Goal: Task Accomplishment & Management: Complete application form

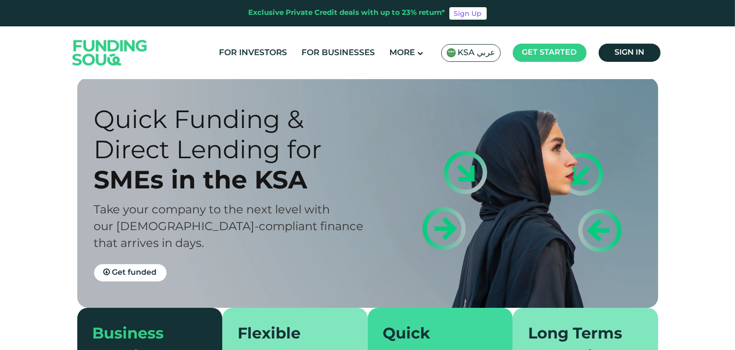
click at [546, 54] on span "Get started" at bounding box center [549, 52] width 55 height 7
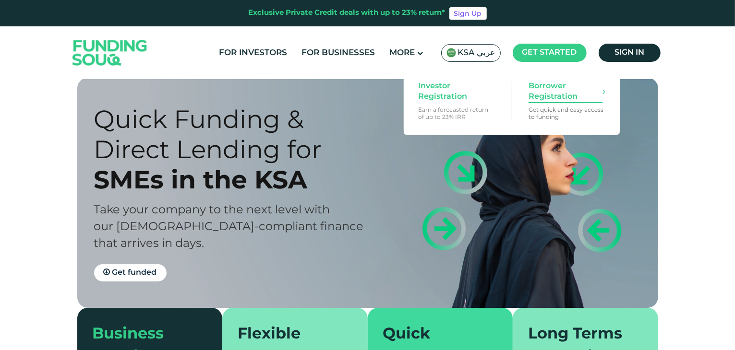
click at [561, 92] on span "Borrower Registration" at bounding box center [566, 91] width 74 height 21
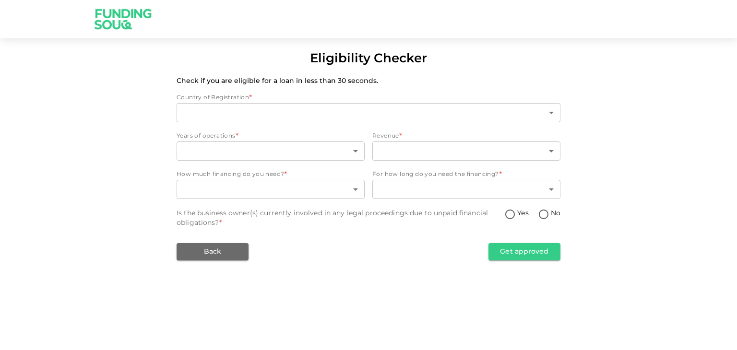
type input "2"
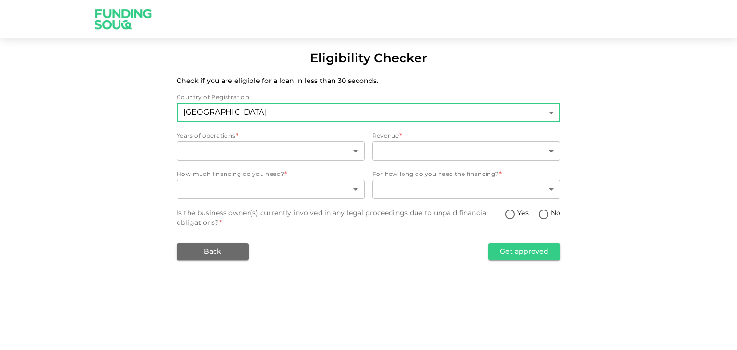
click at [434, 113] on body "Eligibility Checker Check if you are eligible for a loan in less than 30 second…" at bounding box center [368, 175] width 737 height 350
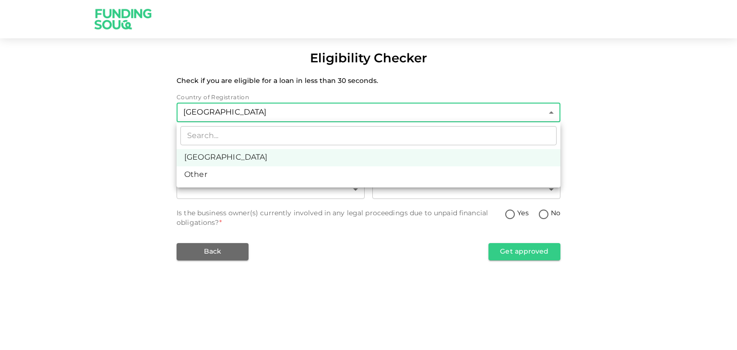
drag, startPoint x: 434, startPoint y: 113, endPoint x: 114, endPoint y: 208, distance: 333.6
click at [114, 208] on div at bounding box center [368, 175] width 737 height 350
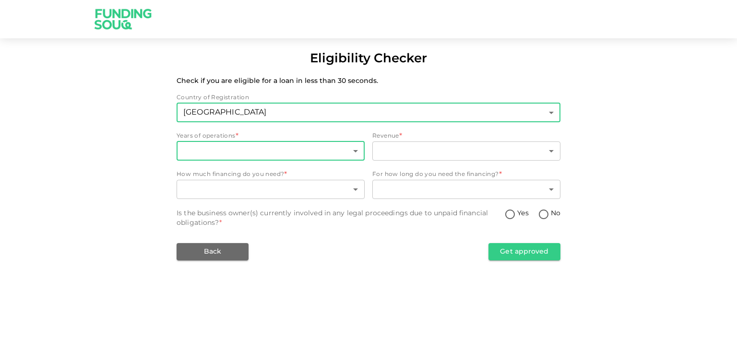
click at [296, 154] on body "Eligibility Checker Check if you are eligible for a loan in less than 30 second…" at bounding box center [368, 175] width 737 height 350
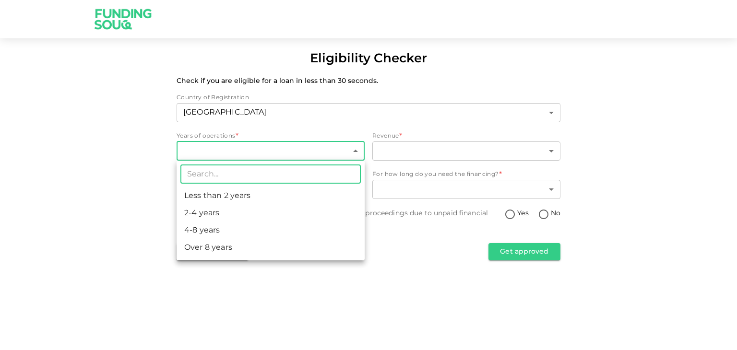
click at [303, 151] on div at bounding box center [368, 175] width 737 height 350
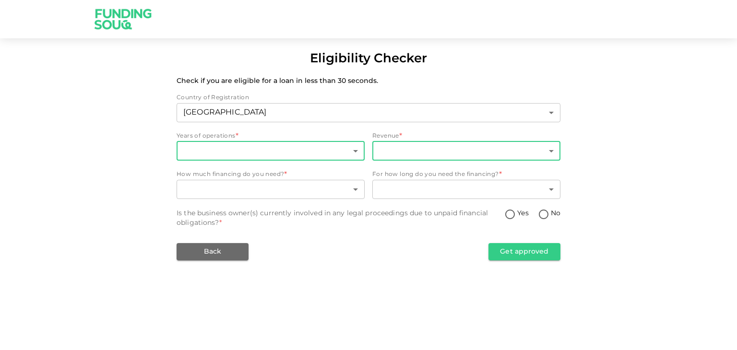
click at [457, 148] on body "Eligibility Checker Check if you are eligible for a loan in less than 30 second…" at bounding box center [368, 175] width 737 height 350
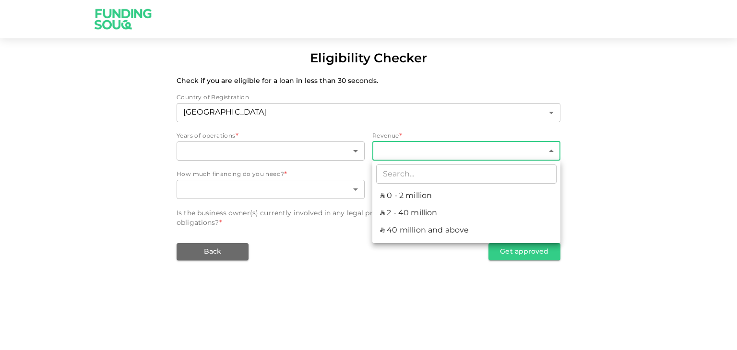
click at [457, 148] on div at bounding box center [368, 175] width 737 height 350
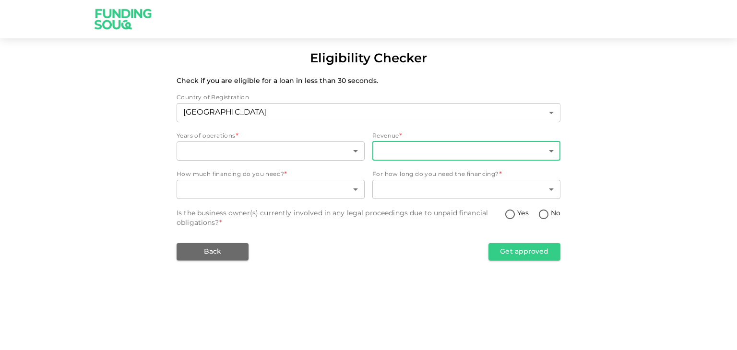
click at [457, 148] on body "Eligibility Checker Check if you are eligible for a loan in less than 30 second…" at bounding box center [368, 175] width 737 height 350
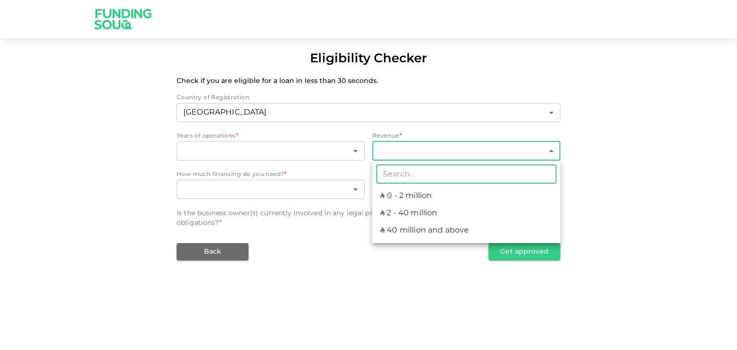
click at [705, 190] on div at bounding box center [368, 175] width 737 height 350
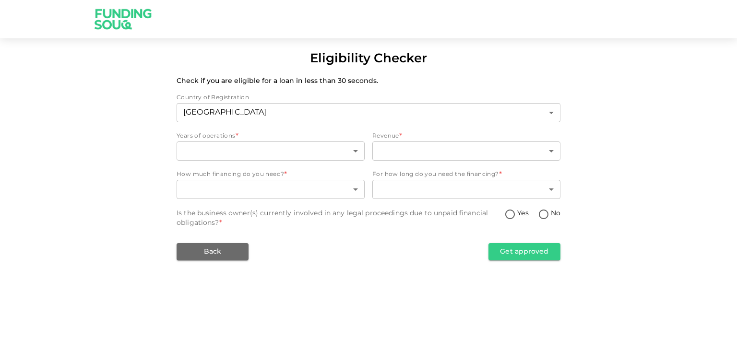
click at [409, 277] on div "Eligibility Checker Check if you are eligible for a loan in less than 30 second…" at bounding box center [368, 175] width 737 height 350
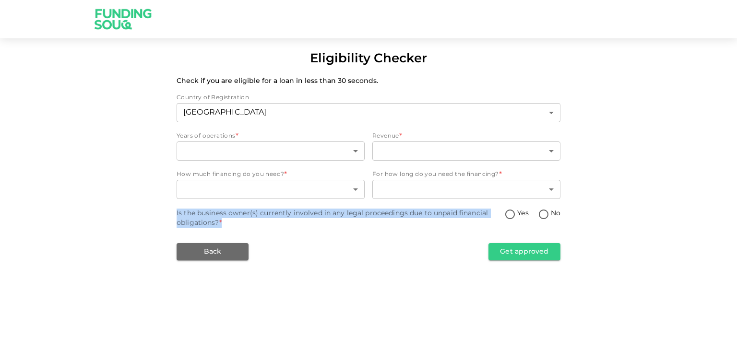
drag, startPoint x: 176, startPoint y: 213, endPoint x: 449, endPoint y: 220, distance: 273.2
click at [449, 220] on div "Eligibility Checker Check if you are eligible for a loan in less than 30 second…" at bounding box center [368, 155] width 737 height 211
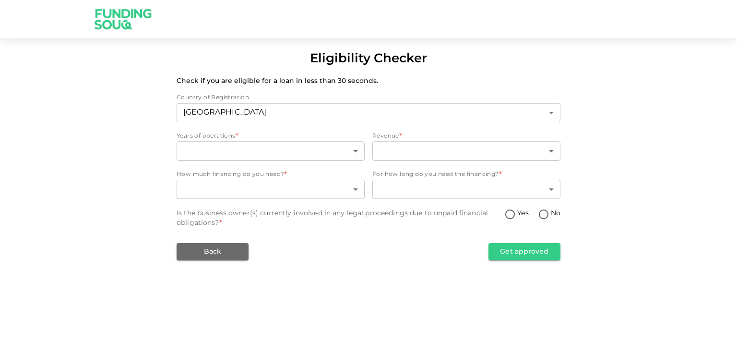
click at [387, 259] on div "Back Get approved" at bounding box center [369, 251] width 384 height 17
click at [529, 281] on div "Eligibility Checker Check if you are eligible for a loan in less than 30 second…" at bounding box center [368, 175] width 737 height 350
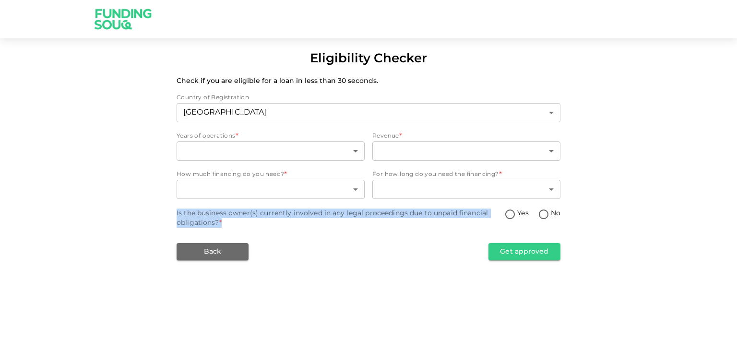
drag, startPoint x: 177, startPoint y: 210, endPoint x: 463, endPoint y: 226, distance: 286.6
click at [463, 226] on div "Is the business owner(s) currently involved in any legal proceedings due to unp…" at bounding box center [341, 218] width 328 height 19
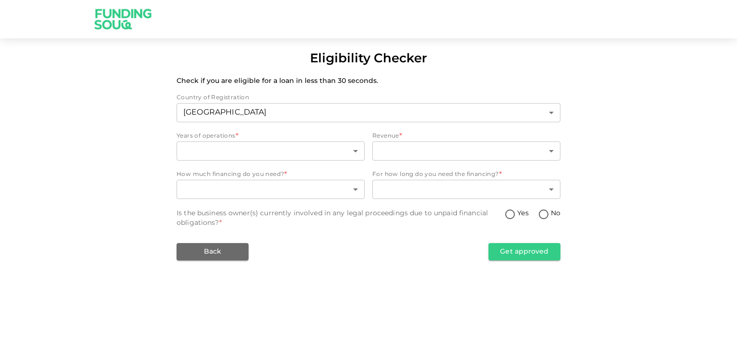
click at [387, 242] on div "Country of Registration Saudi Arabia 2 ​ Years of operations * ​ ​ Revenue * ​ …" at bounding box center [369, 177] width 384 height 167
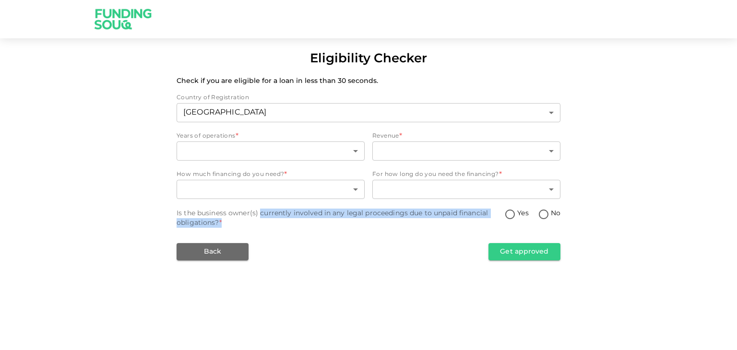
drag, startPoint x: 261, startPoint y: 215, endPoint x: 427, endPoint y: 219, distance: 166.2
click at [427, 219] on div "Is the business owner(s) currently involved in any legal proceedings due to unp…" at bounding box center [341, 218] width 328 height 19
click at [462, 231] on div "Country of Registration Saudi Arabia 2 ​ Years of operations * ​ ​ Revenue * ​ …" at bounding box center [369, 177] width 384 height 167
drag, startPoint x: 178, startPoint y: 210, endPoint x: 326, endPoint y: 223, distance: 149.4
click at [326, 223] on div "Is the business owner(s) currently involved in any legal proceedings due to unp…" at bounding box center [341, 218] width 328 height 19
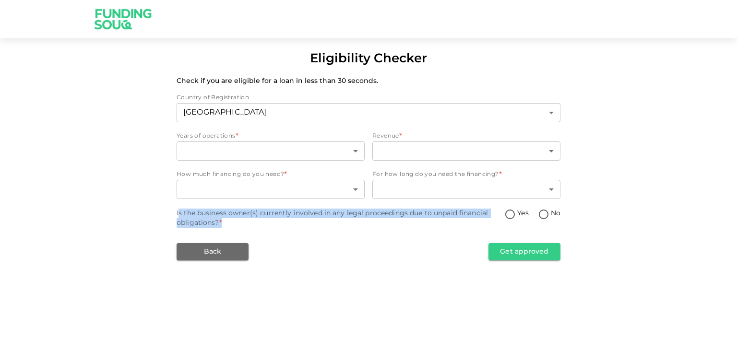
click at [373, 231] on div "Country of Registration Saudi Arabia 2 ​ Years of operations * ​ ​ Revenue * ​ …" at bounding box center [369, 177] width 384 height 167
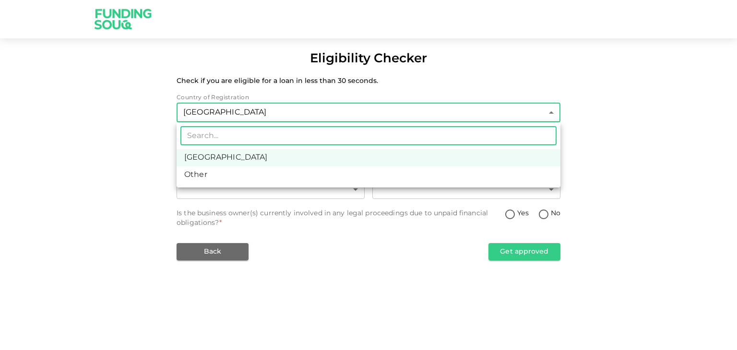
click at [361, 110] on body "Eligibility Checker Check if you are eligible for a loan in less than 30 second…" at bounding box center [368, 175] width 737 height 350
click at [361, 110] on div at bounding box center [368, 175] width 737 height 350
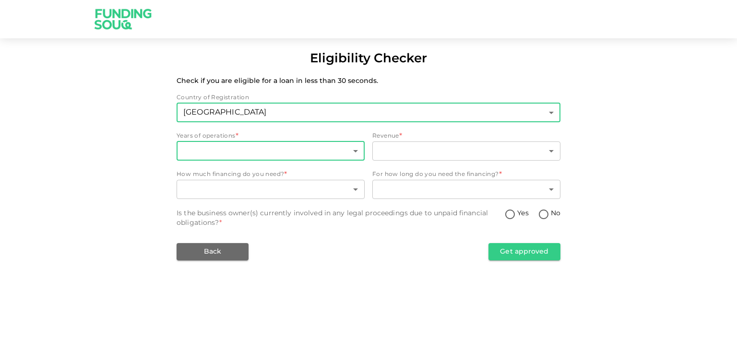
click at [255, 144] on body "Eligibility Checker Check if you are eligible for a loan in less than 30 second…" at bounding box center [368, 175] width 737 height 350
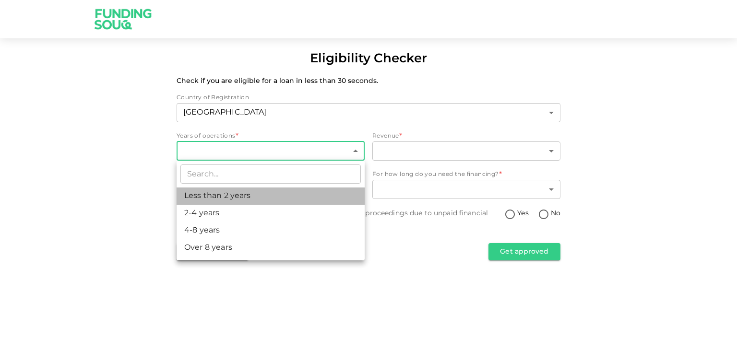
click at [237, 193] on li "Less than 2 years" at bounding box center [271, 196] width 188 height 17
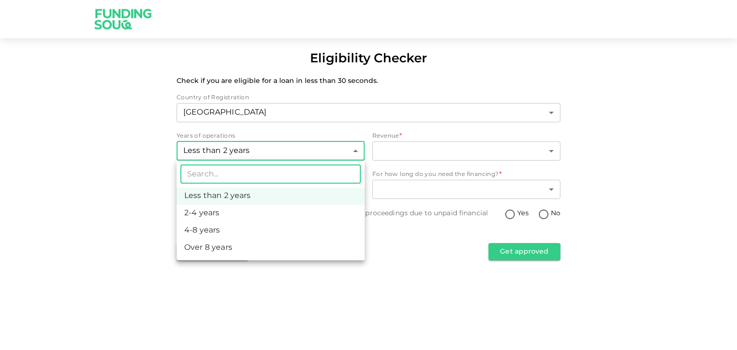
click at [304, 150] on body "Eligibility Checker Check if you are eligible for a loan in less than 30 second…" at bounding box center [368, 175] width 737 height 350
click at [195, 214] on li "2-4 years" at bounding box center [271, 213] width 188 height 17
type input "2"
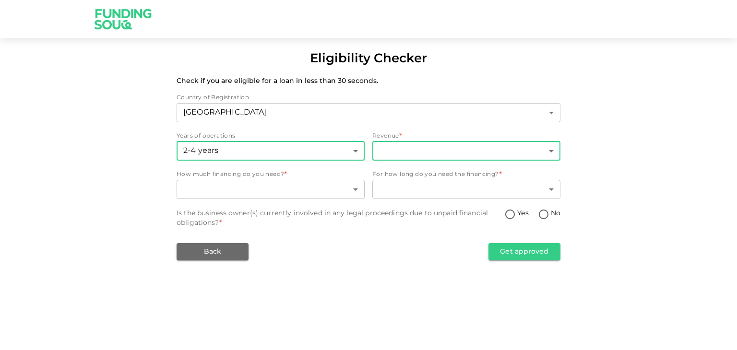
click at [402, 151] on body "Eligibility Checker Check if you are eligible for a loan in less than 30 second…" at bounding box center [368, 175] width 737 height 350
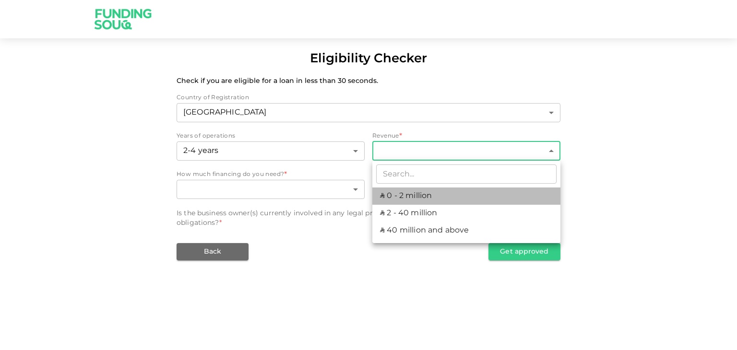
click at [426, 196] on li "ʢ 0 - 2 million" at bounding box center [467, 196] width 188 height 17
type input "1"
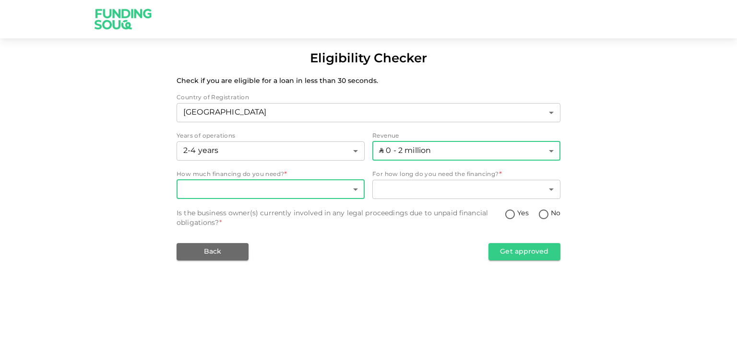
click at [266, 181] on body "Eligibility Checker Check if you are eligible for a loan in less than 30 second…" at bounding box center [368, 175] width 737 height 350
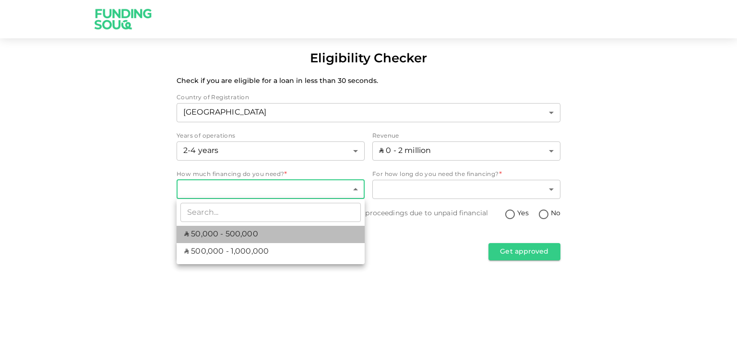
click at [257, 233] on li "ʢ 50,000 - 500,000" at bounding box center [271, 234] width 188 height 17
type input "1"
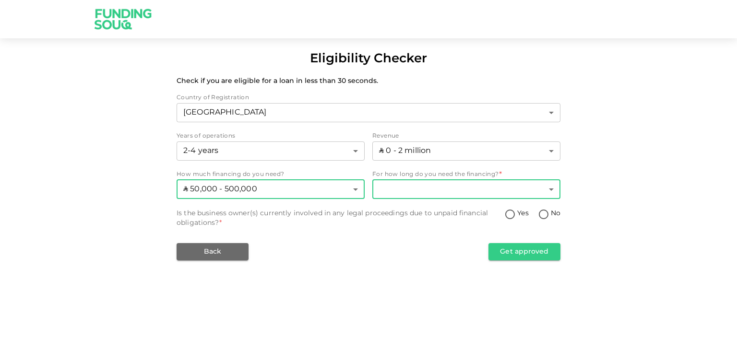
click at [470, 187] on body "Eligibility Checker Check if you are eligible for a loan in less than 30 second…" at bounding box center [368, 175] width 737 height 350
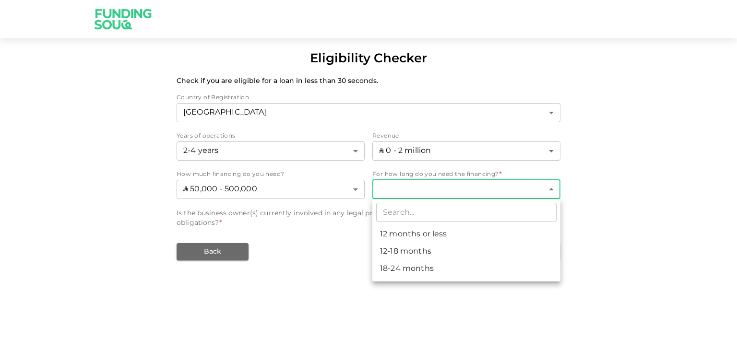
drag, startPoint x: 423, startPoint y: 237, endPoint x: 423, endPoint y: 252, distance: 14.9
click at [423, 252] on ul "​ 12 months or less 12-18 months 18-24 months" at bounding box center [467, 240] width 188 height 83
click at [416, 267] on li "18-24 months" at bounding box center [467, 269] width 188 height 17
type input "3"
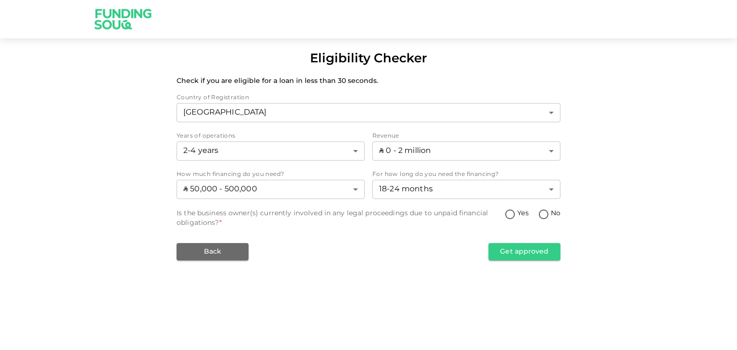
click at [408, 235] on div "Country of Registration Saudi Arabia 2 ​ Years of operations 2-4 years 2 ​ Reve…" at bounding box center [369, 177] width 384 height 167
drag, startPoint x: 272, startPoint y: 214, endPoint x: 390, endPoint y: 210, distance: 118.6
click at [390, 210] on div "Is the business owner(s) currently involved in any legal proceedings due to unp…" at bounding box center [341, 218] width 328 height 19
click at [415, 219] on div "Is the business owner(s) currently involved in any legal proceedings due to unp…" at bounding box center [341, 218] width 328 height 19
drag, startPoint x: 434, startPoint y: 214, endPoint x: 478, endPoint y: 215, distance: 44.2
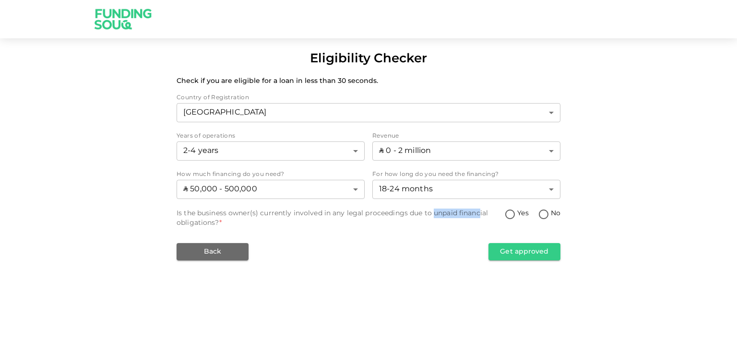
click at [478, 215] on div "Is the business owner(s) currently involved in any legal proceedings due to unp…" at bounding box center [341, 218] width 328 height 19
click at [533, 223] on div "Is the business owner(s) currently involved in any legal proceedings due to unp…" at bounding box center [369, 218] width 384 height 19
click at [541, 217] on input "No" at bounding box center [544, 215] width 14 height 13
radio input "true"
click at [523, 252] on button "Get approved" at bounding box center [525, 251] width 72 height 17
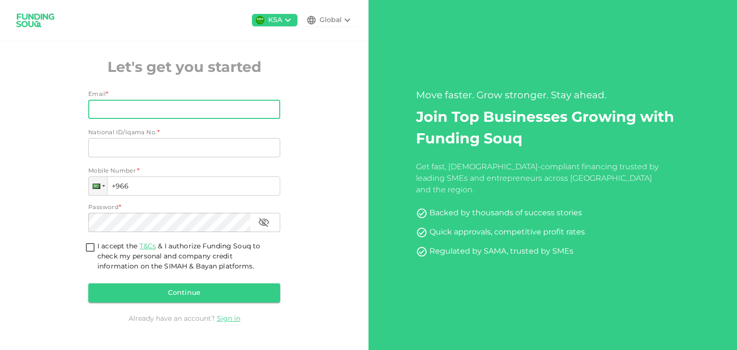
click at [160, 110] on input "Email" at bounding box center [178, 109] width 181 height 19
click at [130, 106] on input "Email" at bounding box center [178, 109] width 181 height 19
click at [115, 113] on input "Email" at bounding box center [178, 109] width 181 height 19
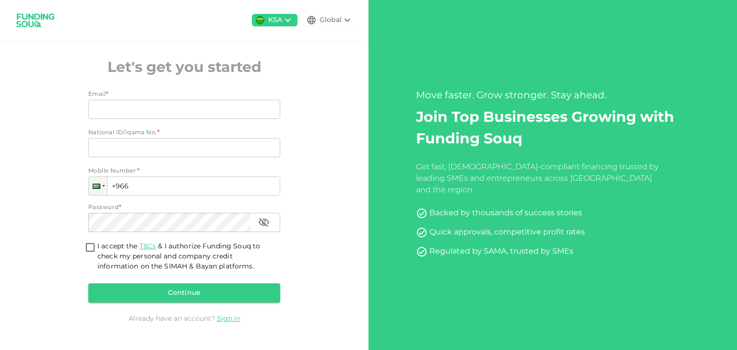
click at [60, 145] on div "KSA Global Let's get you started Email * Email Email National ID/Iqama No. * Na…" at bounding box center [184, 175] width 369 height 350
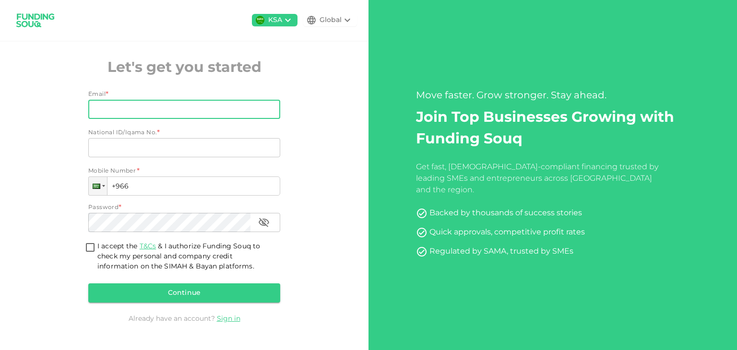
click at [148, 109] on input "Email" at bounding box center [178, 109] width 181 height 19
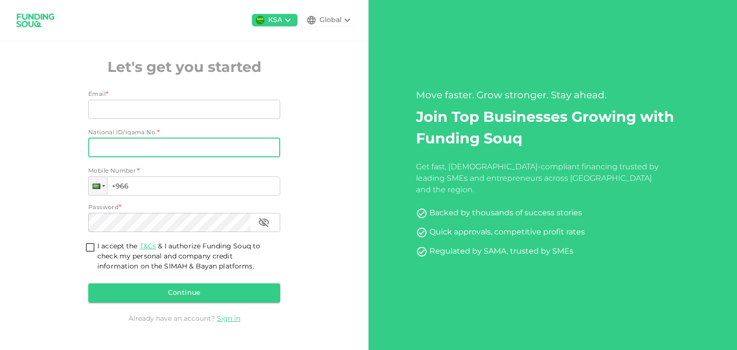
click at [118, 152] on input "National ID/Iqama No." at bounding box center [184, 147] width 192 height 19
click at [186, 183] on input "+966" at bounding box center [184, 186] width 192 height 19
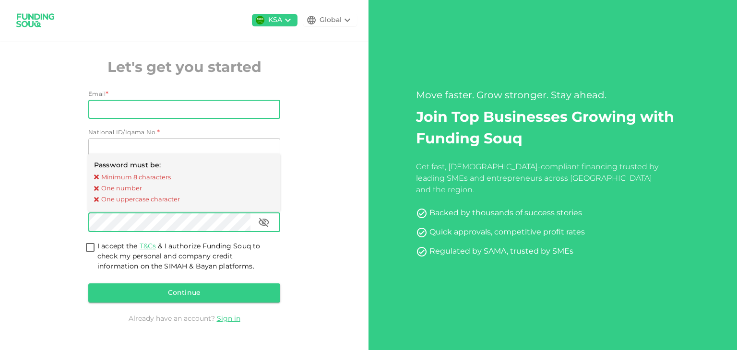
click at [173, 106] on input "Email" at bounding box center [178, 109] width 181 height 19
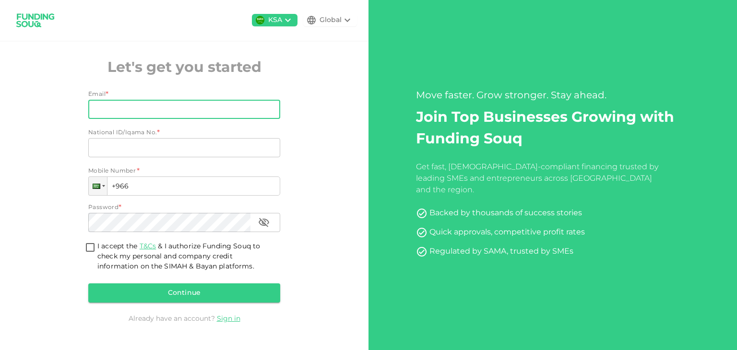
click at [48, 158] on div "KSA Global Let's get you started Email * Email Email National ID/Iqama No. * Na…" at bounding box center [184, 175] width 369 height 350
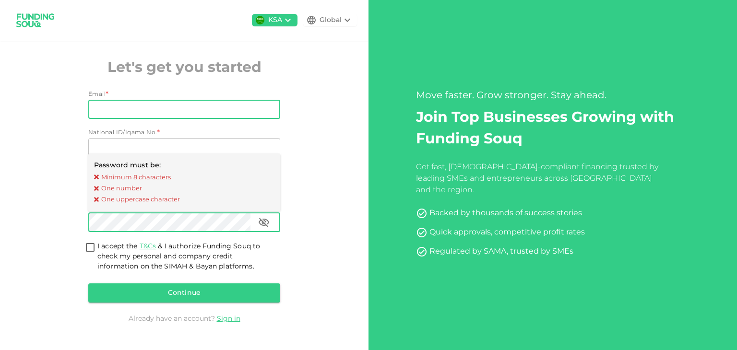
click at [121, 112] on input "Email" at bounding box center [178, 109] width 181 height 19
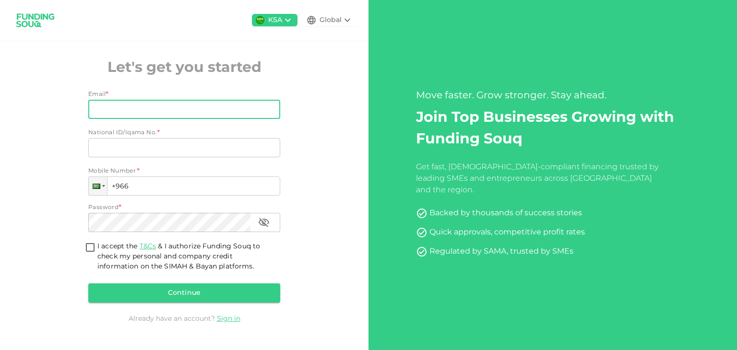
click at [27, 111] on div "KSA Global Let's get you started Email * Email Email National ID/Iqama No. * Na…" at bounding box center [184, 175] width 369 height 350
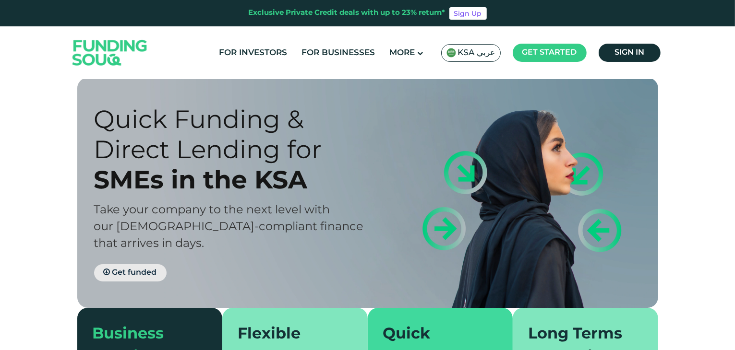
click at [136, 265] on link "Get funded" at bounding box center [130, 273] width 72 height 17
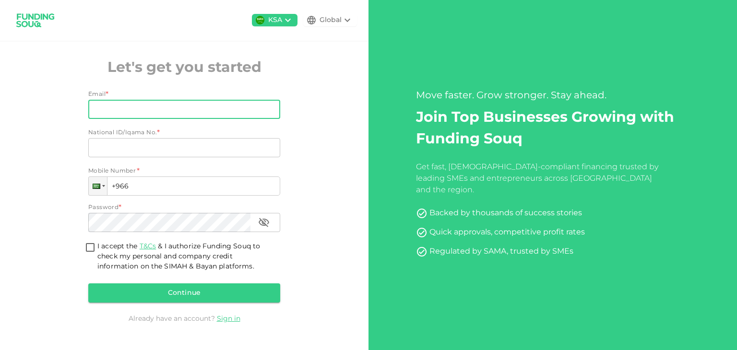
drag, startPoint x: 0, startPoint y: 0, endPoint x: 116, endPoint y: 115, distance: 163.3
click at [116, 115] on input "Email" at bounding box center [178, 109] width 181 height 19
click at [96, 114] on input "Email" at bounding box center [178, 109] width 181 height 19
click at [108, 109] on input "Email" at bounding box center [178, 109] width 181 height 19
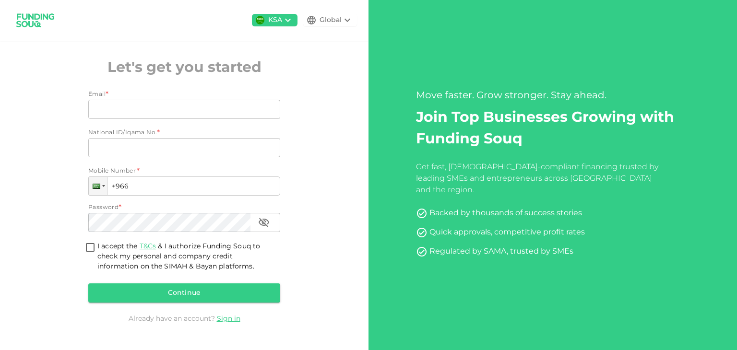
click at [36, 132] on div "KSA Global Let's get you started Email * Email Email National ID/Iqama No. * Na…" at bounding box center [184, 175] width 369 height 350
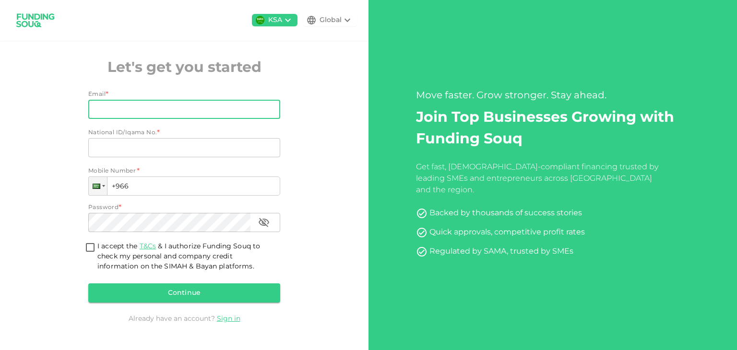
click at [117, 108] on input "Email" at bounding box center [178, 109] width 181 height 19
type input "m"
type input "saeed"
type input "saeed@sharpinnvotech.com"
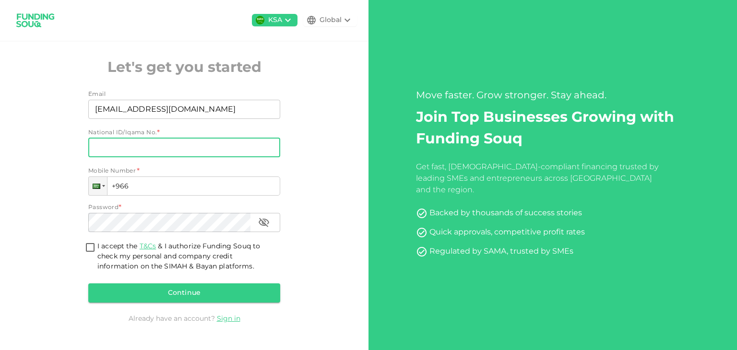
click at [343, 18] on icon at bounding box center [348, 20] width 12 height 12
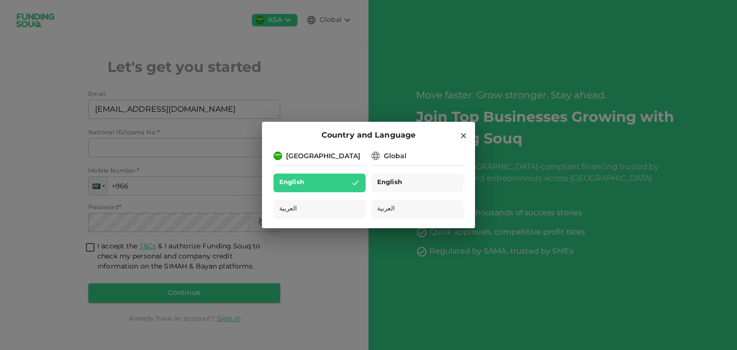
click at [398, 182] on span "English" at bounding box center [389, 183] width 25 height 11
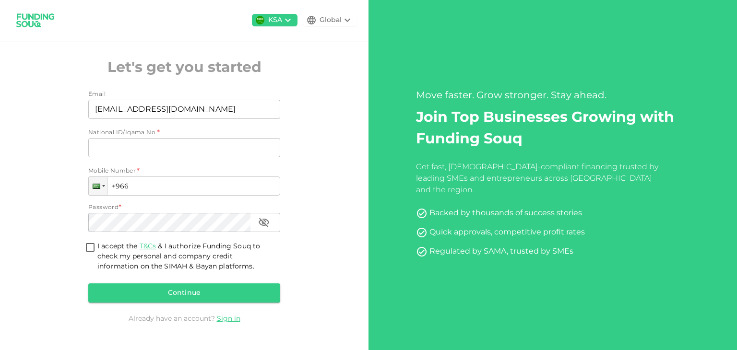
click at [343, 21] on icon at bounding box center [348, 20] width 12 height 12
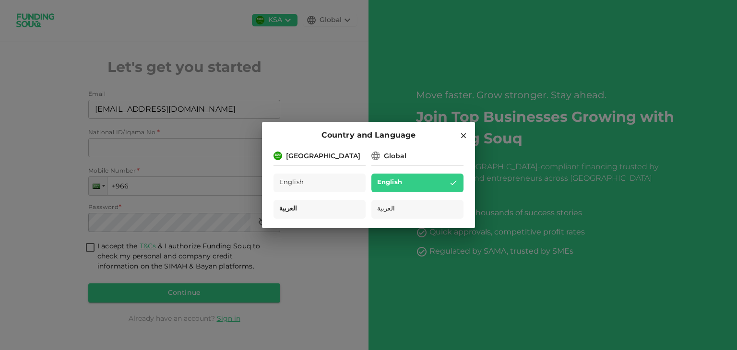
click at [321, 211] on div "العربية" at bounding box center [320, 209] width 92 height 19
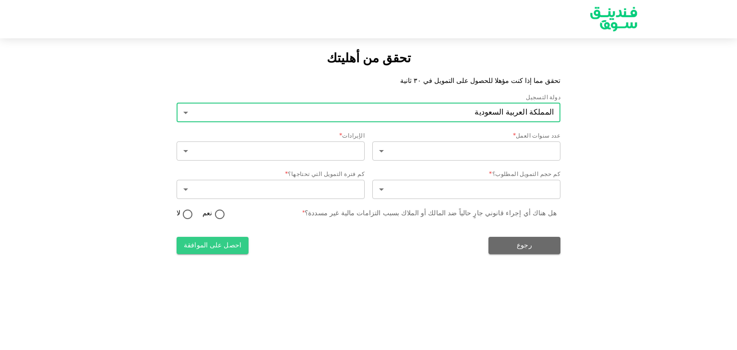
click at [449, 110] on body "تحقق من أهليتك تحقق مما إذا كنت مؤهلا للحصول على التمويل في ٣٠ ثانية دولة التسج…" at bounding box center [368, 175] width 737 height 350
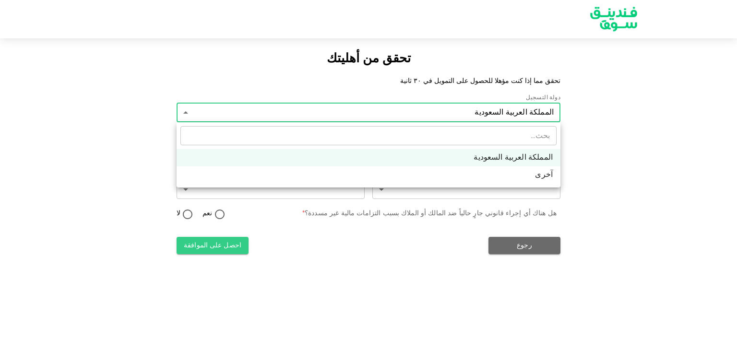
click at [449, 112] on div at bounding box center [368, 175] width 737 height 350
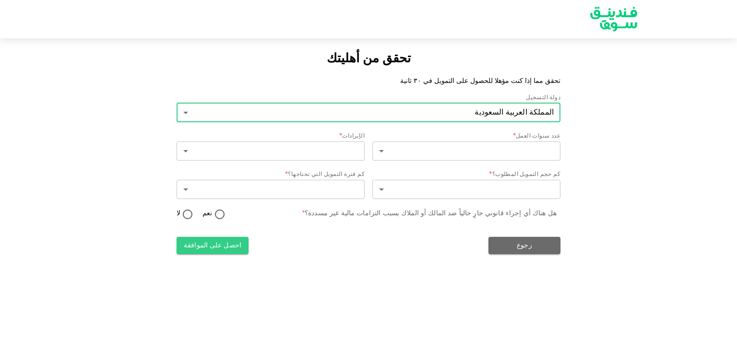
click at [530, 116] on body "تحقق من أهليتك تحقق مما إذا كنت مؤهلا للحصول على التمويل في ٣٠ ثانية دولة التسج…" at bounding box center [368, 175] width 737 height 350
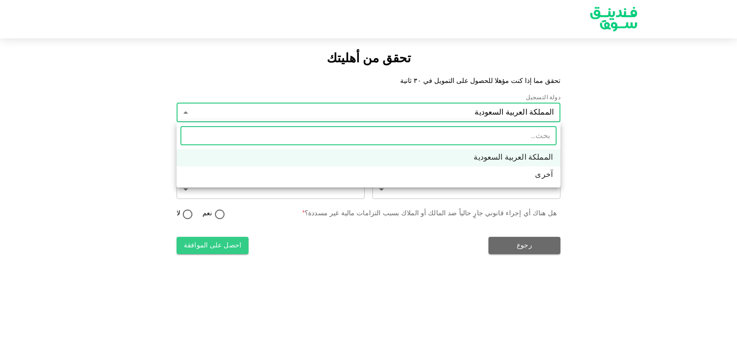
click at [513, 156] on li "المملكة العربية السعودية" at bounding box center [369, 157] width 384 height 17
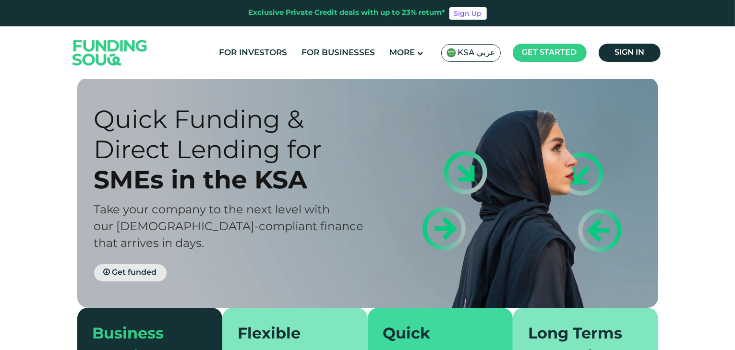
click at [118, 269] on span "Get funded" at bounding box center [134, 272] width 45 height 7
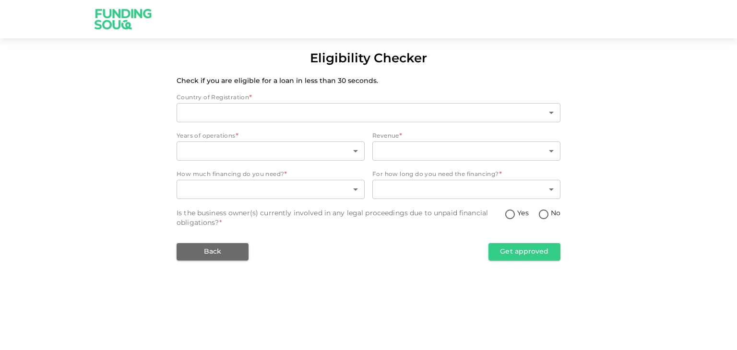
type input "2"
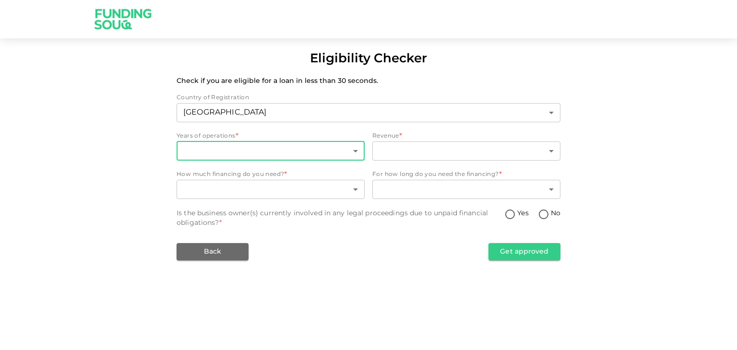
click at [197, 155] on body "Eligibility Checker Check if you are eligible for a loan in less than 30 second…" at bounding box center [368, 175] width 737 height 350
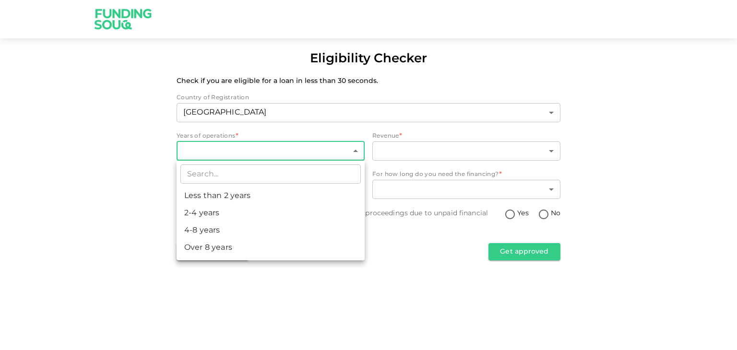
drag, startPoint x: 203, startPoint y: 195, endPoint x: 206, endPoint y: 216, distance: 20.4
click at [206, 216] on ul "​ Less than 2 years 2-4 years 4-8 years Over 8 years" at bounding box center [271, 211] width 188 height 100
click at [206, 216] on li "2-4 years" at bounding box center [271, 213] width 188 height 17
type input "2"
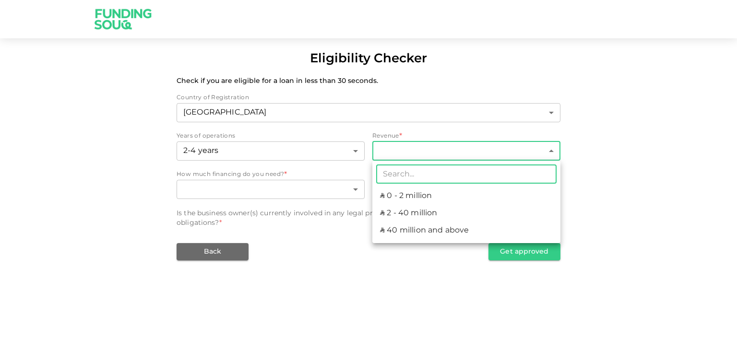
click at [384, 150] on body "Eligibility Checker Check if you are eligible for a loan in less than 30 second…" at bounding box center [368, 175] width 737 height 350
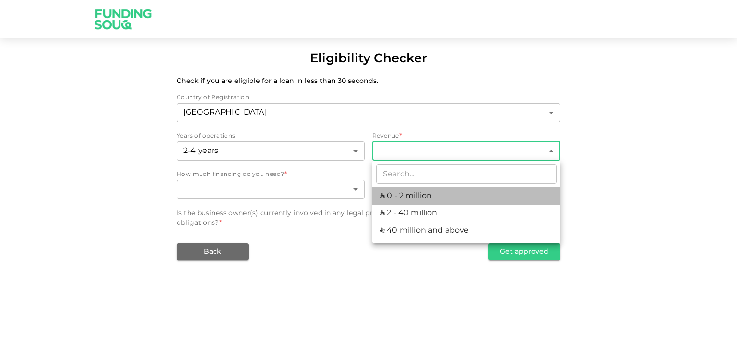
click at [385, 198] on li "ʢ 0 - 2 million" at bounding box center [467, 196] width 188 height 17
type input "1"
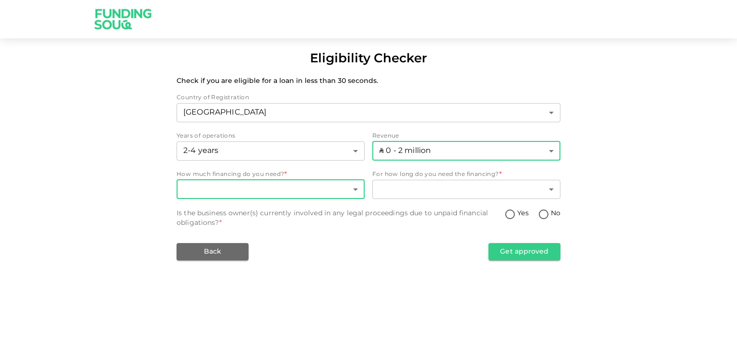
click at [246, 196] on body "Eligibility Checker Check if you are eligible for a loan in less than 30 second…" at bounding box center [368, 175] width 737 height 350
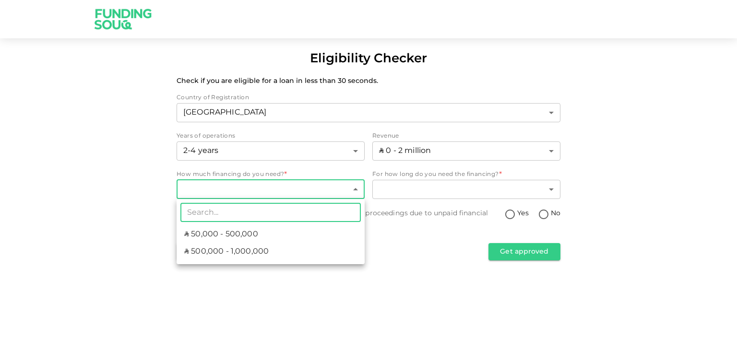
click at [200, 238] on span "ʢ 50,000 - 500,000" at bounding box center [221, 235] width 74 height 12
type input "1"
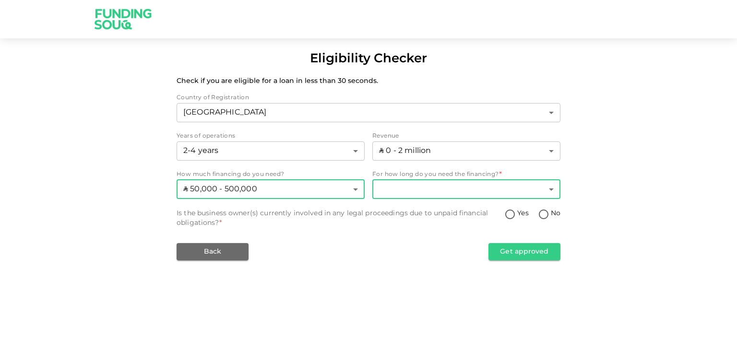
click at [418, 183] on body "Eligibility Checker Check if you are eligible for a loan in less than 30 second…" at bounding box center [368, 175] width 737 height 350
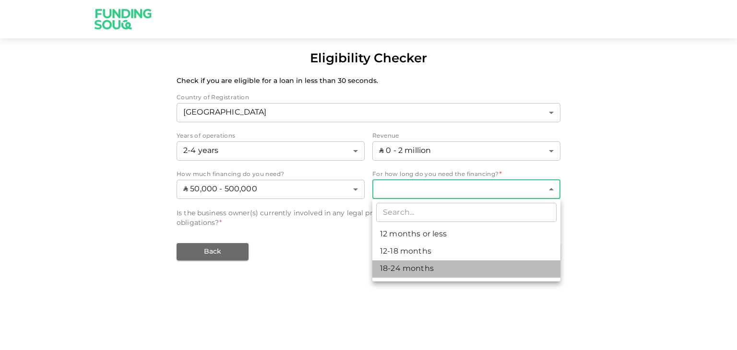
click at [407, 271] on li "18-24 months" at bounding box center [467, 269] width 188 height 17
type input "3"
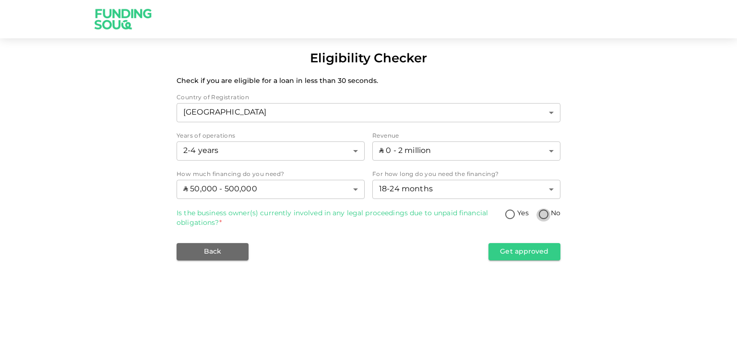
click at [545, 217] on input "No" at bounding box center [544, 215] width 14 height 13
radio input "true"
click at [522, 252] on button "Get approved" at bounding box center [525, 251] width 72 height 17
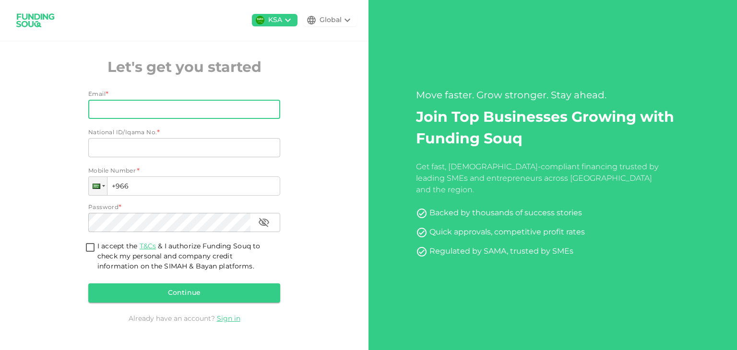
click at [154, 104] on input "Email" at bounding box center [178, 109] width 181 height 19
type input "[EMAIL_ADDRESS][DOMAIN_NAME]"
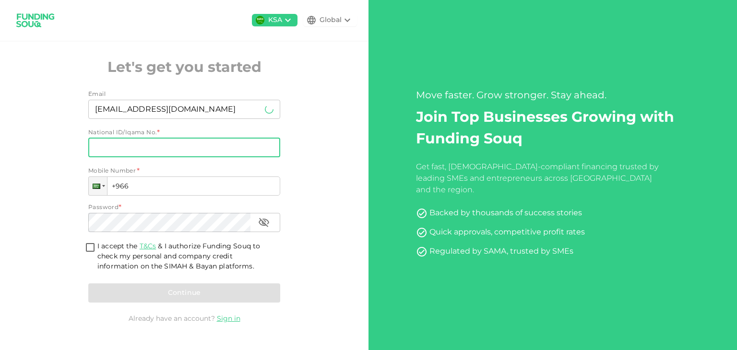
click at [141, 146] on input "National ID/Iqama No." at bounding box center [184, 147] width 192 height 19
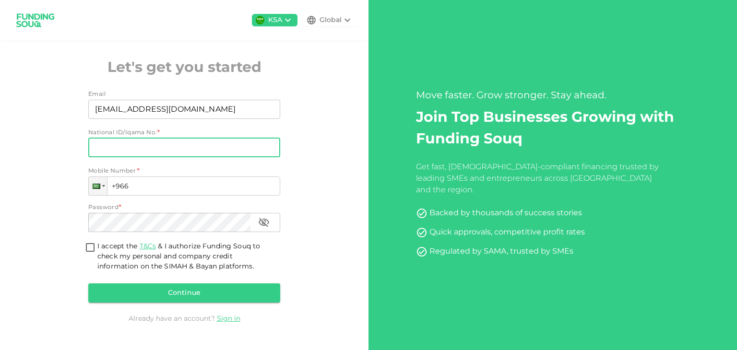
click at [142, 146] on input "National ID/Iqama No." at bounding box center [184, 147] width 192 height 19
type input "1019595451"
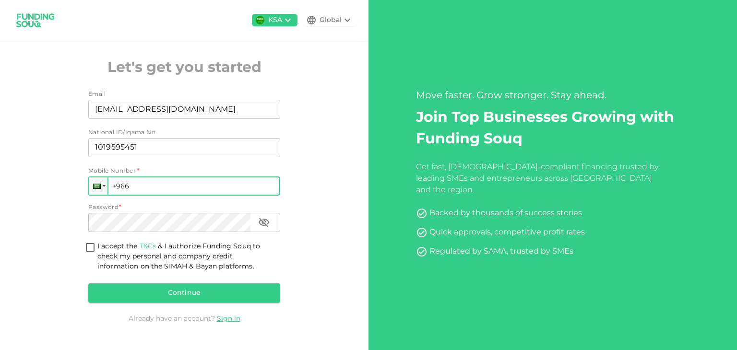
click at [192, 183] on input "+966" at bounding box center [184, 186] width 192 height 19
type input "[PHONE_NUMBER]"
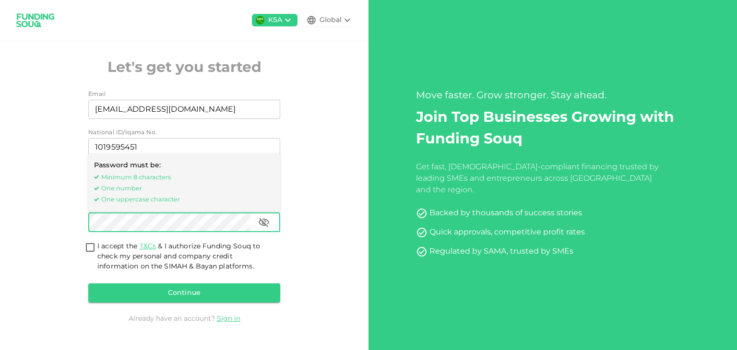
click at [265, 223] on icon "button" at bounding box center [264, 223] width 12 height 12
click at [76, 216] on div "KSA Global Let's get you started Email Email [EMAIL_ADDRESS][DOMAIN_NAME] Email…" at bounding box center [184, 175] width 369 height 350
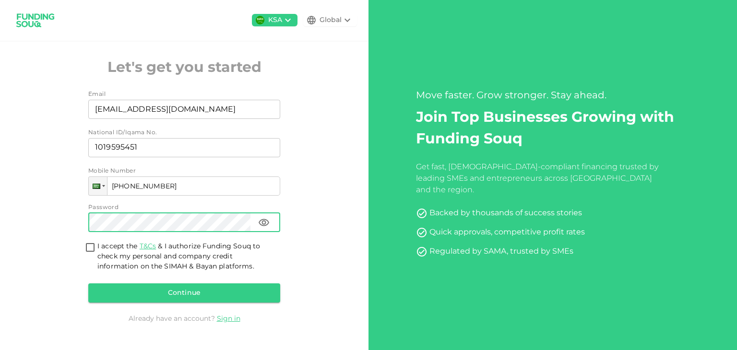
click at [2, 176] on div "KSA Global Let's get you started Email Email [EMAIL_ADDRESS][DOMAIN_NAME] Email…" at bounding box center [184, 175] width 369 height 350
click at [93, 246] on input "I accept the T&Cs & I authorize Funding Souq to check my personal and company c…" at bounding box center [90, 248] width 14 height 13
checkbox input "true"
click at [180, 291] on button "Continue" at bounding box center [184, 293] width 192 height 19
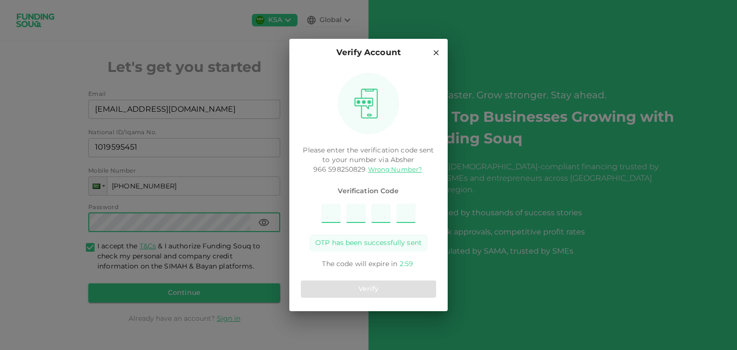
click at [330, 212] on input "Please enter OTP character 1" at bounding box center [331, 213] width 19 height 19
type input "5"
type input "4"
type input "2"
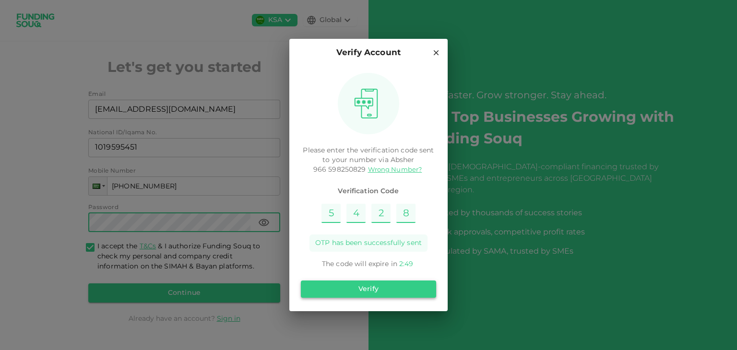
type input "8"
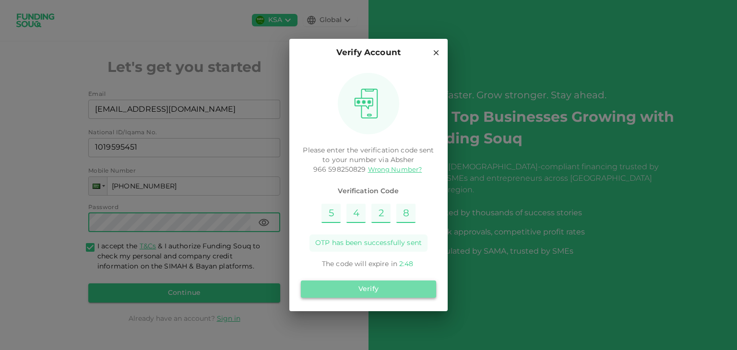
click at [366, 291] on button "Verify" at bounding box center [368, 289] width 135 height 17
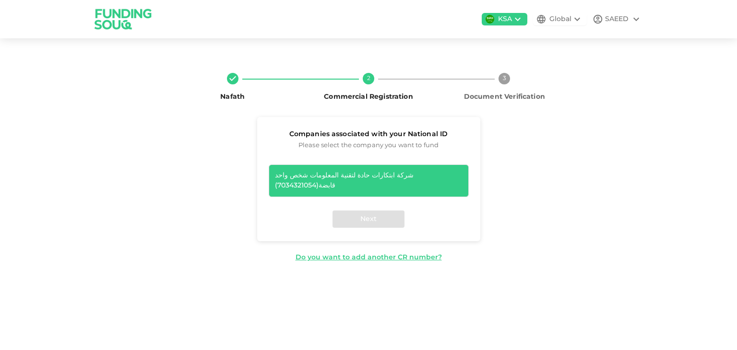
click at [358, 183] on div "شركة ابتكارات حادة لتقنية المعلومات شخص واحد قابضة ( 7034321054 )" at bounding box center [369, 181] width 200 height 33
click at [365, 212] on button "Next" at bounding box center [369, 219] width 72 height 17
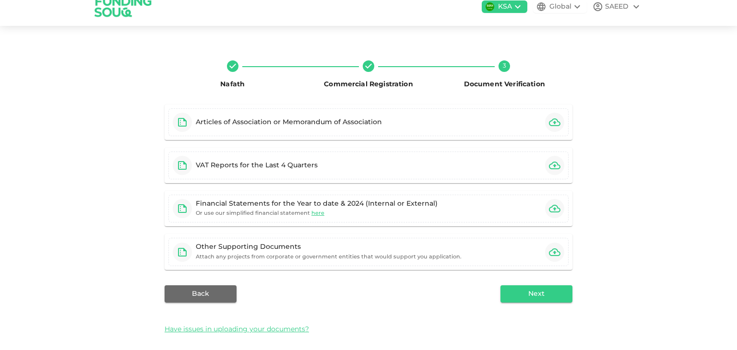
scroll to position [18, 0]
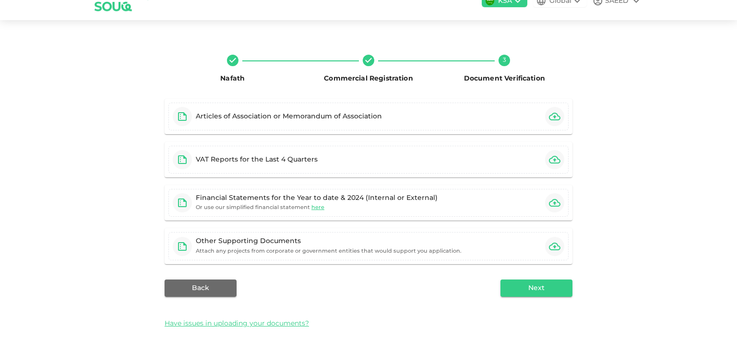
click at [74, 214] on div "Nafath Commercial Registration 3 Document Verification Articles of Association …" at bounding box center [368, 191] width 737 height 319
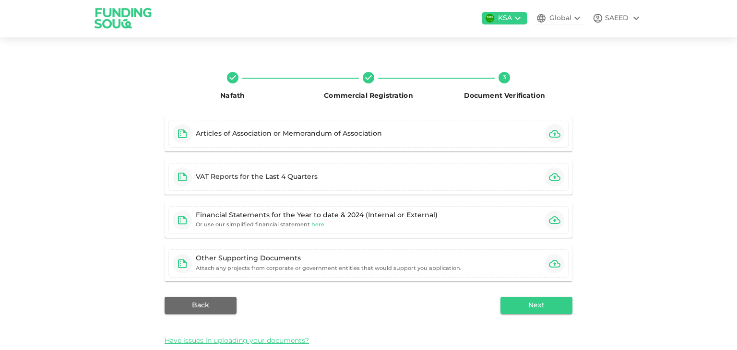
scroll to position [0, 0]
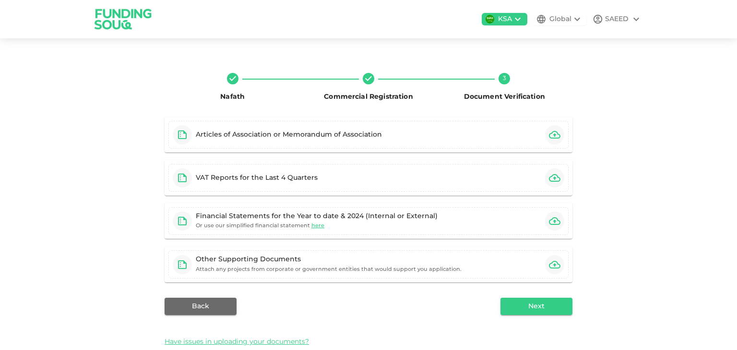
click at [11, 223] on div "Nafath Commercial Registration 3 Document Verification Articles of Association …" at bounding box center [368, 209] width 737 height 319
click at [657, 156] on div "Nafath Commercial Registration 3 Document Verification Articles of Association …" at bounding box center [368, 209] width 737 height 319
click at [633, 16] on icon at bounding box center [637, 19] width 12 height 12
click at [632, 100] on div at bounding box center [368, 175] width 737 height 350
click at [381, 54] on div "Nafath Commercial Registration 3 Document Verification Articles of Association …" at bounding box center [368, 209] width 737 height 319
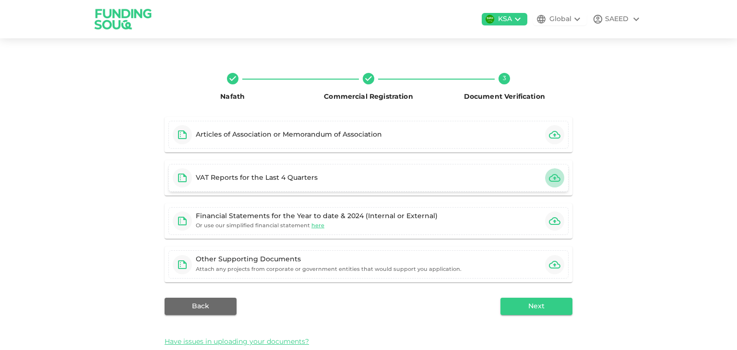
click at [551, 178] on icon "button" at bounding box center [555, 178] width 12 height 8
